Goal: Task Accomplishment & Management: Complete application form

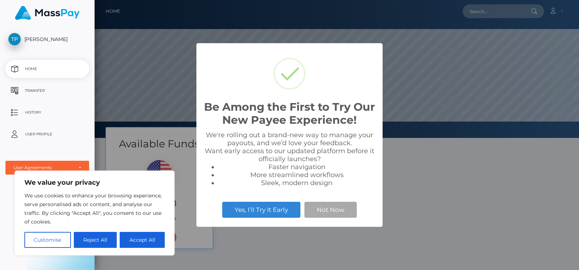
scroll to position [138, 484]
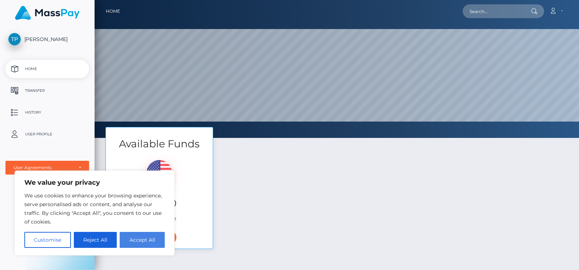
click at [125, 241] on button "Accept All" at bounding box center [142, 240] width 45 height 16
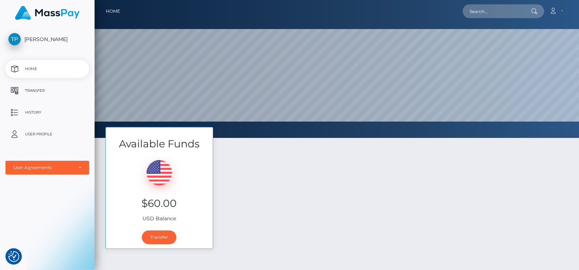
checkbox input "true"
click at [166, 238] on link "Transfer" at bounding box center [159, 238] width 35 height 14
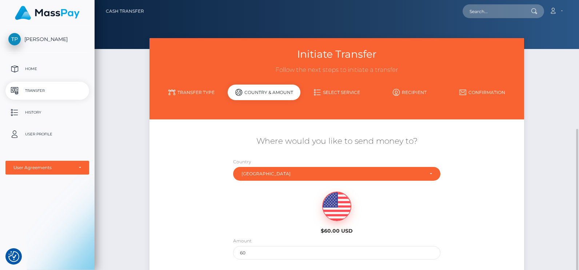
scroll to position [73, 0]
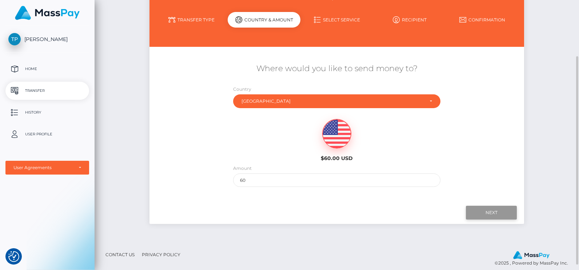
click at [480, 213] on input "Next" at bounding box center [490, 213] width 51 height 14
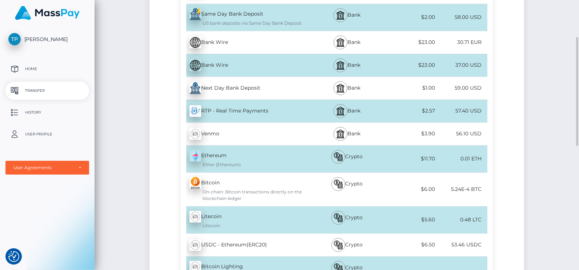
scroll to position [145, 0]
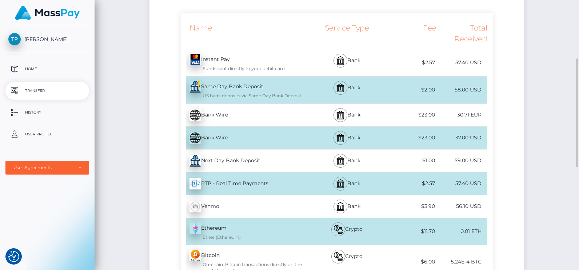
click at [239, 65] on div "Funds sent directly to your debit card" at bounding box center [248, 68] width 119 height 7
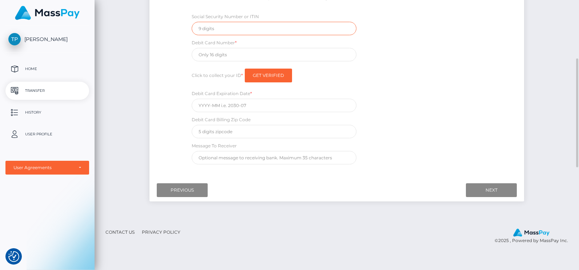
click at [219, 31] on input "text" at bounding box center [274, 28] width 165 height 13
type input "248514499"
click at [214, 51] on input "text" at bounding box center [274, 54] width 165 height 13
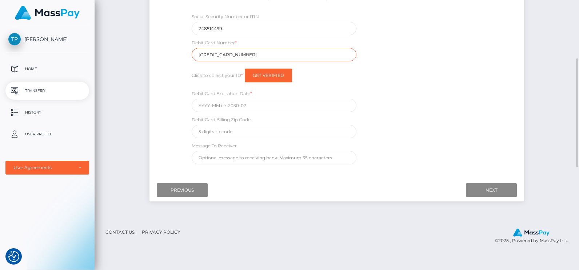
type input "[CREDIT_CARD_NUMBER]"
click at [408, 53] on div "Social Security Number or ITIN 248514499 Debit Card Number * [CREDIT_CARD_NUMBE…" at bounding box center [337, 91] width 312 height 156
click at [261, 76] on input "Get Verified" at bounding box center [268, 76] width 47 height 14
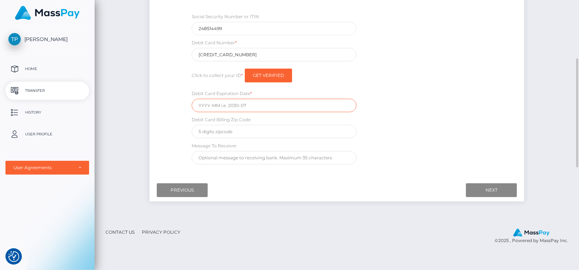
click at [251, 104] on input "text" at bounding box center [274, 105] width 165 height 13
type input "04/30"
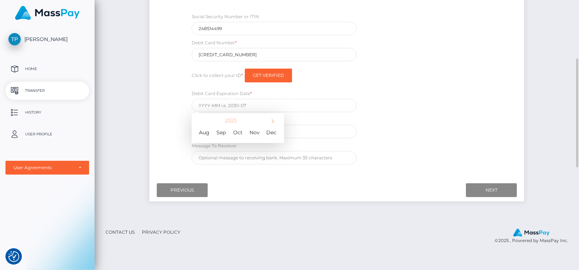
click at [384, 116] on div "Social Security Number or ITIN 248514499 Debit Card Number * [CREDIT_CARD_NUMBE…" at bounding box center [337, 91] width 312 height 156
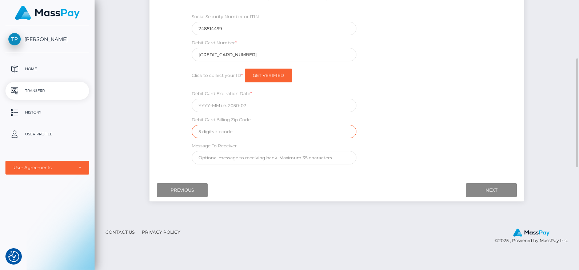
click at [320, 132] on input "text" at bounding box center [274, 131] width 165 height 13
type input "29113"
click at [277, 160] on input "text" at bounding box center [274, 157] width 165 height 13
click at [326, 141] on div "Social Security Number or ITIN 248514499 Debit Card Number * [CREDIT_CARD_NUMBE…" at bounding box center [337, 91] width 312 height 156
click at [492, 192] on input "Next" at bounding box center [490, 191] width 51 height 14
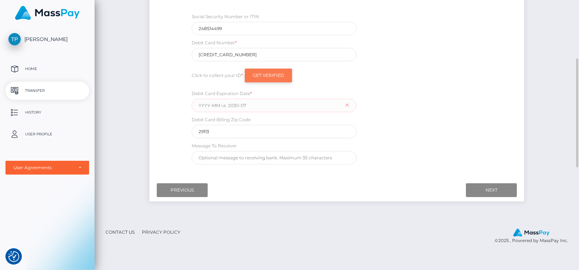
click at [269, 78] on input "Get Verified" at bounding box center [268, 76] width 47 height 14
click at [504, 189] on input "Next" at bounding box center [490, 191] width 51 height 14
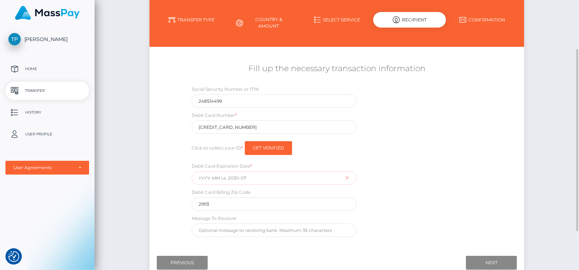
click at [207, 177] on input "text" at bounding box center [274, 178] width 165 height 13
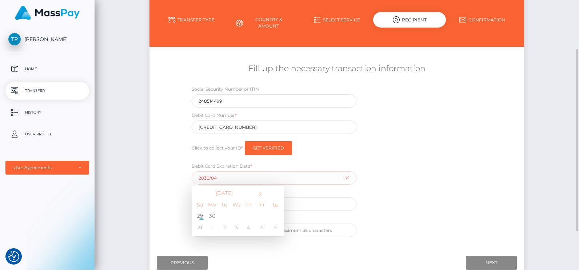
type input "2030-04"
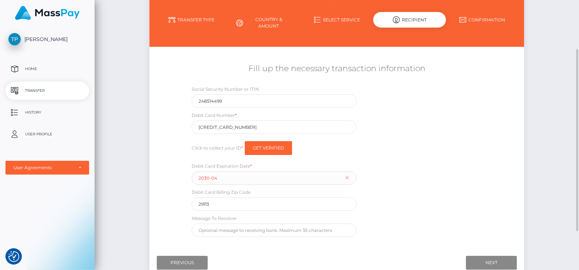
click at [332, 194] on div "Debit Card Billing Zip Code 29113" at bounding box center [274, 200] width 165 height 23
click at [496, 259] on input "Next" at bounding box center [490, 263] width 51 height 14
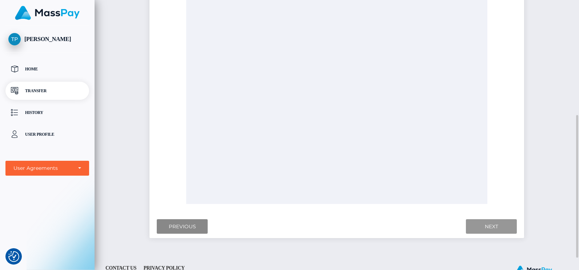
scroll to position [241, 0]
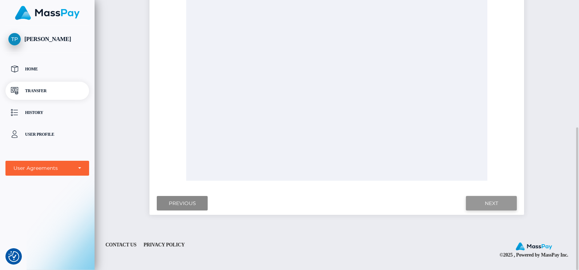
click at [481, 202] on input "Next" at bounding box center [490, 203] width 51 height 15
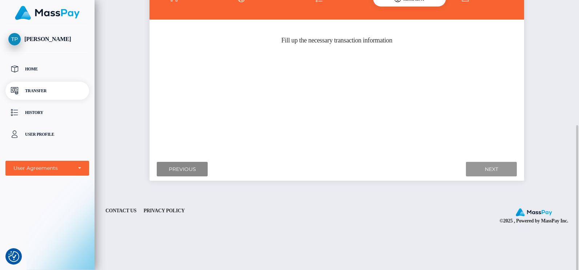
scroll to position [60, 0]
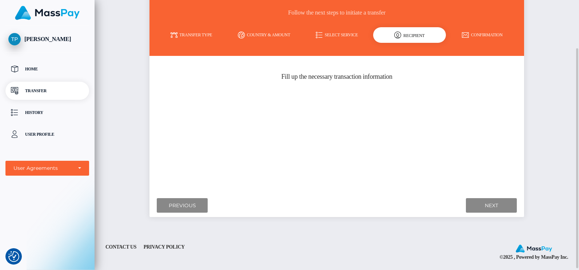
click at [420, 37] on div "Recipient" at bounding box center [409, 35] width 73 height 16
click at [193, 200] on input "Previous" at bounding box center [182, 205] width 51 height 15
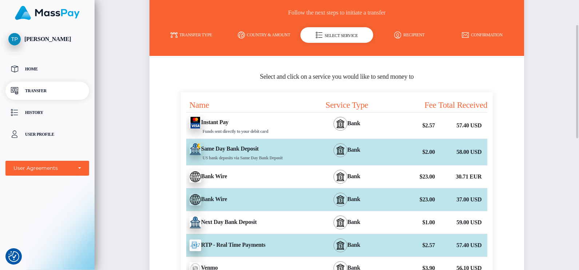
scroll to position [96, 0]
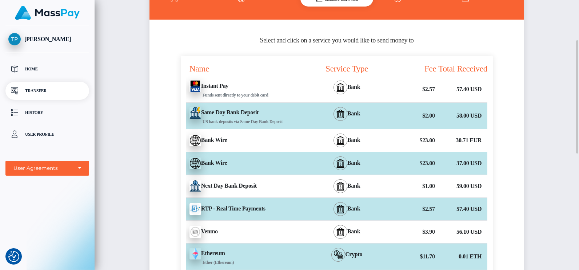
click at [256, 89] on div "Instant Pay - USD Funds sent directly to your debit card" at bounding box center [245, 89] width 128 height 26
click at [237, 89] on div "Instant Pay - USD Funds sent directly to your debit card" at bounding box center [245, 89] width 128 height 26
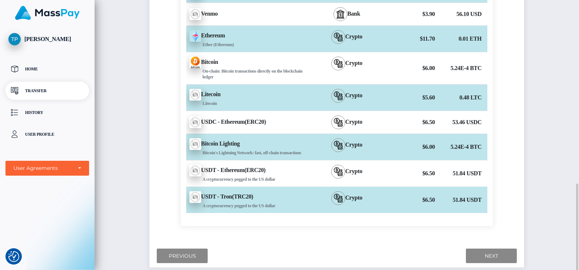
scroll to position [350, 0]
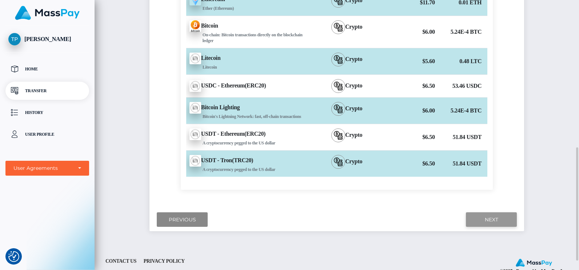
drag, startPoint x: 488, startPoint y: 223, endPoint x: 237, endPoint y: 26, distance: 319.6
click at [488, 223] on input "Next" at bounding box center [490, 220] width 51 height 15
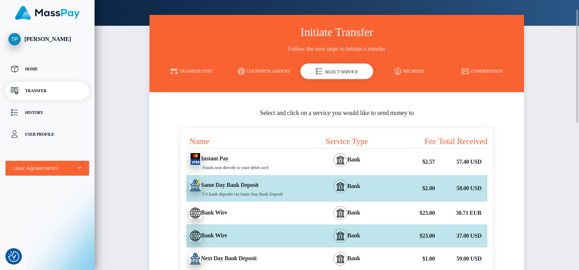
scroll to position [0, 0]
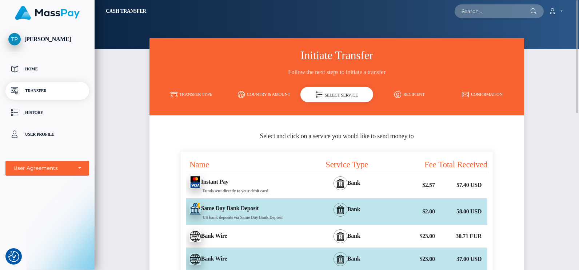
click at [414, 95] on link "Recipient" at bounding box center [409, 94] width 73 height 13
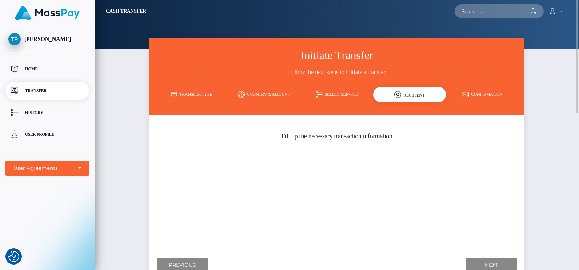
click at [310, 136] on h5 "Fill up the necessary transaction information" at bounding box center [336, 136] width 363 height 9
click at [466, 97] on icon at bounding box center [464, 94] width 7 height 7
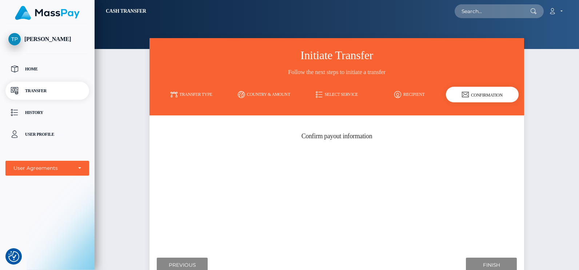
click at [27, 92] on p "Transfer" at bounding box center [47, 90] width 78 height 11
